Goal: Task Accomplishment & Management: Manage account settings

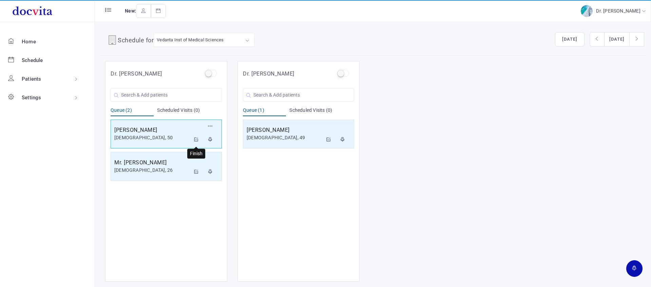
click at [195, 138] on icon at bounding box center [196, 139] width 5 height 4
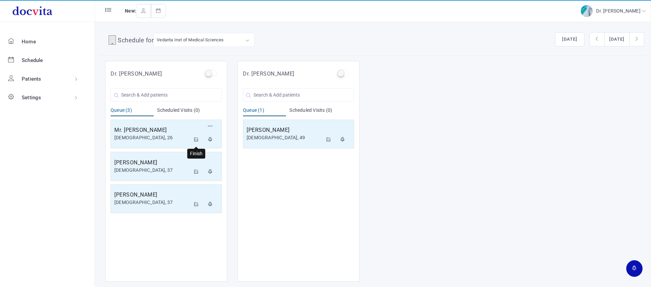
click at [194, 140] on icon at bounding box center [196, 139] width 5 height 4
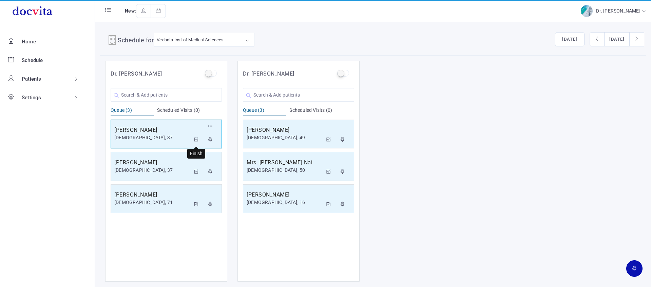
click at [199, 137] on button at bounding box center [196, 140] width 12 height 14
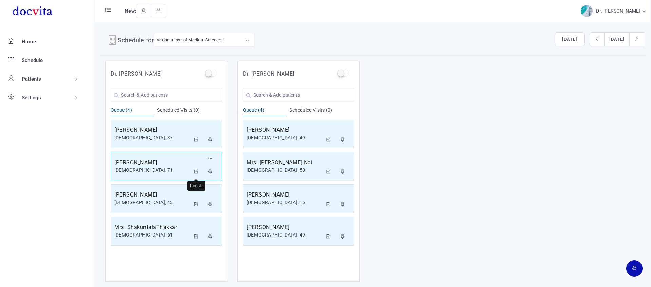
drag, startPoint x: 196, startPoint y: 172, endPoint x: 191, endPoint y: 170, distance: 5.4
click at [194, 172] on icon at bounding box center [196, 172] width 5 height 4
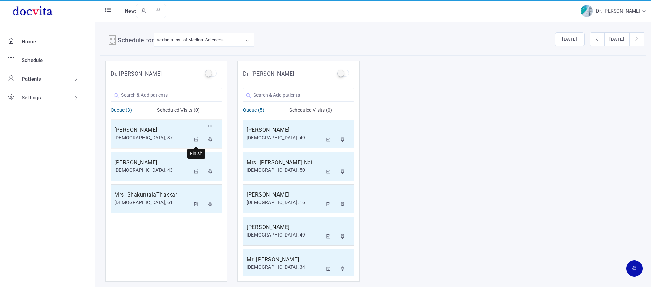
click at [197, 139] on icon at bounding box center [196, 139] width 5 height 4
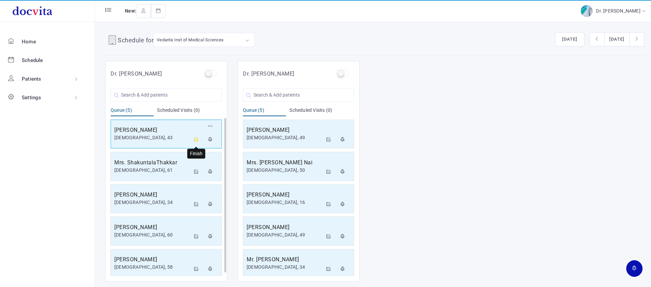
click at [195, 140] on icon at bounding box center [196, 139] width 5 height 4
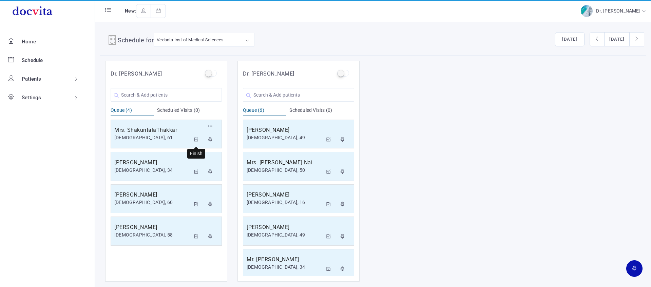
drag, startPoint x: 197, startPoint y: 137, endPoint x: 189, endPoint y: 112, distance: 26.5
click at [197, 136] on button at bounding box center [196, 140] width 12 height 14
click at [197, 137] on icon at bounding box center [196, 139] width 5 height 4
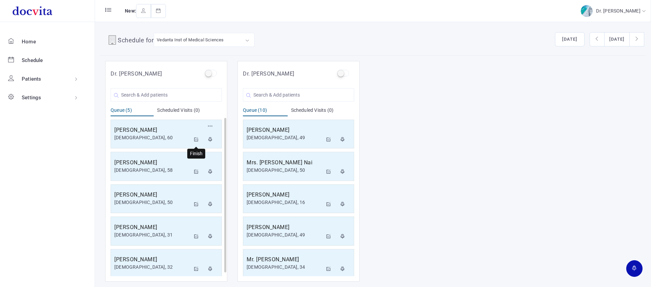
click at [195, 140] on icon at bounding box center [196, 139] width 5 height 4
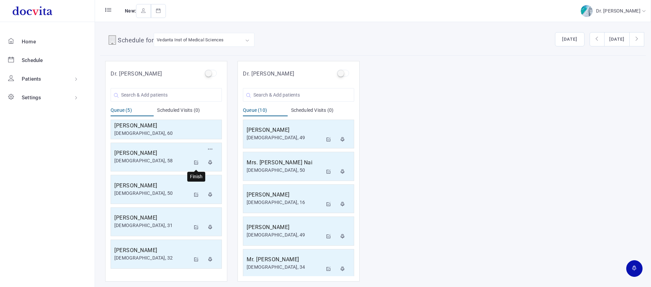
drag, startPoint x: 197, startPoint y: 163, endPoint x: 201, endPoint y: 162, distance: 3.8
click at [197, 163] on icon at bounding box center [196, 163] width 5 height 4
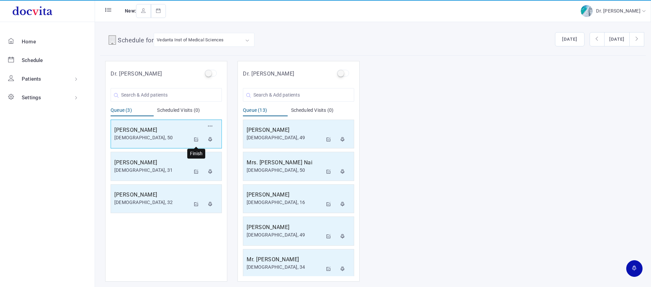
click at [196, 139] on icon at bounding box center [196, 139] width 5 height 4
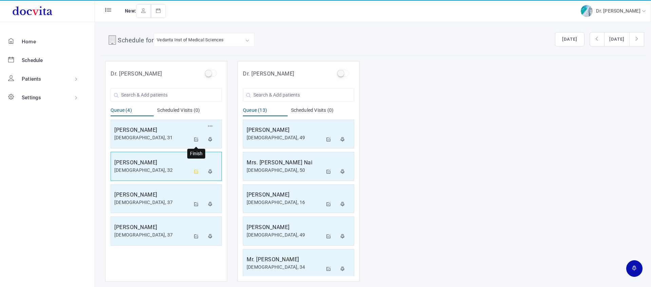
drag, startPoint x: 195, startPoint y: 139, endPoint x: 201, endPoint y: 157, distance: 18.2
click at [195, 139] on icon at bounding box center [196, 139] width 5 height 4
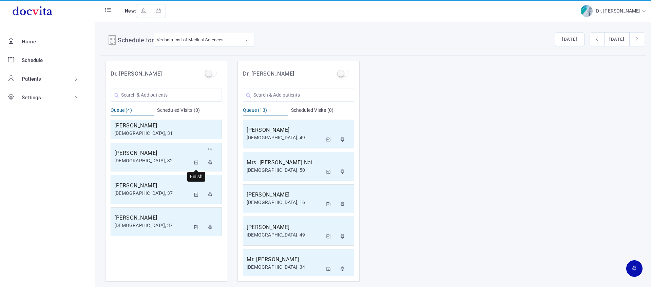
drag, startPoint x: 196, startPoint y: 162, endPoint x: 199, endPoint y: 105, distance: 56.4
click at [196, 161] on icon at bounding box center [196, 163] width 5 height 4
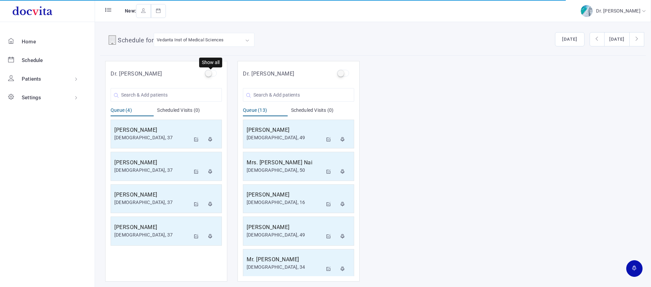
click at [210, 73] on label at bounding box center [211, 73] width 12 height 7
click at [209, 73] on input "checkbox" at bounding box center [207, 72] width 4 height 4
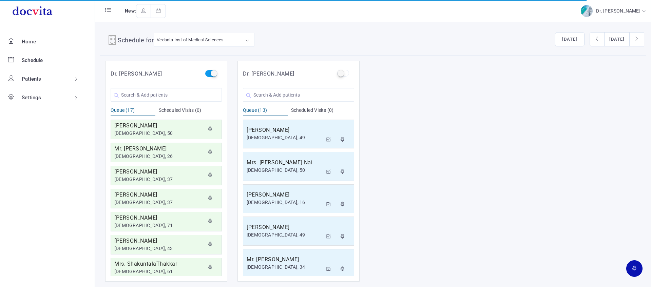
click at [213, 74] on label at bounding box center [211, 73] width 12 height 7
click at [209, 74] on input "checkbox" at bounding box center [207, 72] width 4 height 4
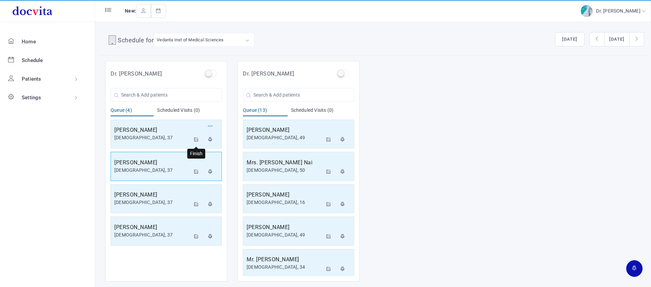
drag, startPoint x: 197, startPoint y: 138, endPoint x: 201, endPoint y: 154, distance: 16.8
click at [197, 138] on icon at bounding box center [196, 139] width 5 height 4
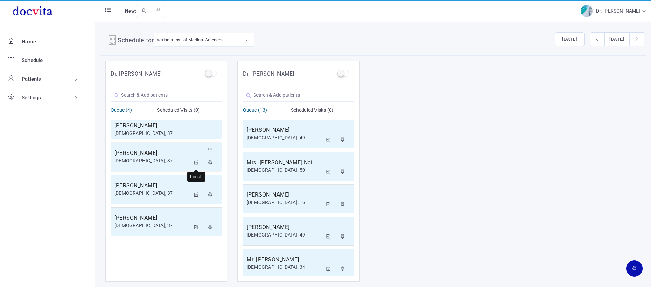
click at [195, 161] on icon at bounding box center [196, 163] width 5 height 4
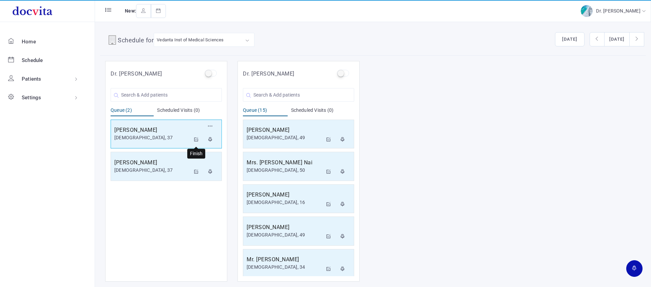
click at [198, 138] on icon at bounding box center [196, 139] width 5 height 4
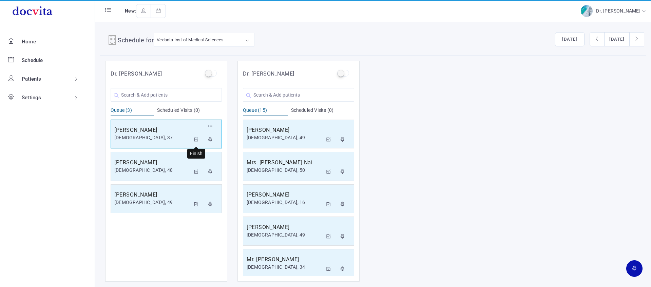
click at [198, 138] on icon at bounding box center [196, 139] width 5 height 4
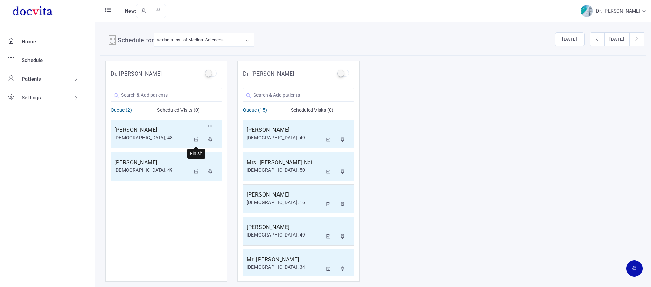
click at [194, 140] on icon at bounding box center [196, 139] width 5 height 4
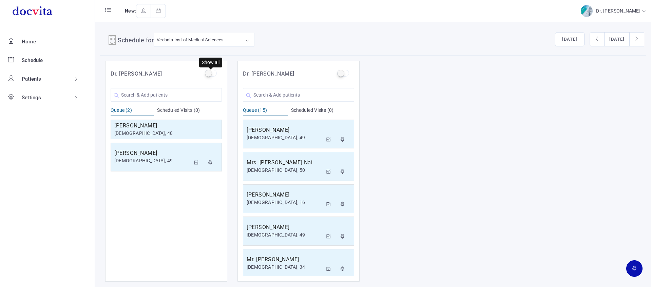
click at [209, 71] on label at bounding box center [211, 73] width 12 height 7
click at [209, 71] on input "checkbox" at bounding box center [207, 72] width 4 height 4
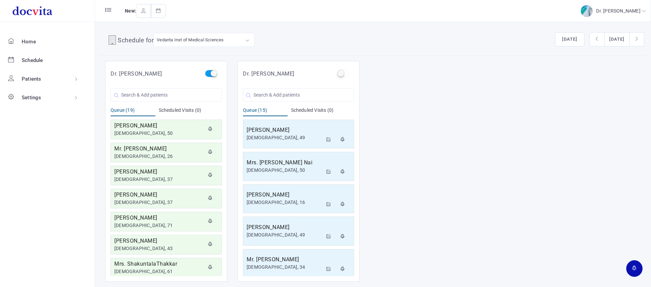
click at [211, 72] on label at bounding box center [211, 73] width 12 height 7
click at [209, 72] on input "checkbox" at bounding box center [207, 72] width 4 height 4
checkbox input "false"
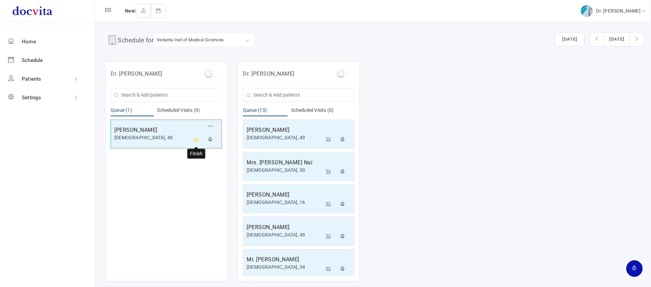
click at [197, 140] on icon at bounding box center [196, 139] width 5 height 4
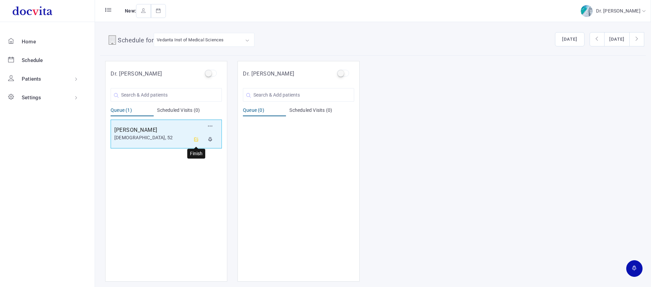
click at [198, 140] on icon at bounding box center [196, 139] width 5 height 4
